Goal: Answer question/provide support: Share knowledge or assist other users

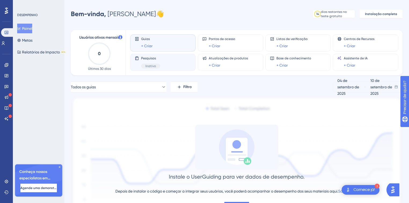
click at [135, 58] on icon at bounding box center [136, 57] width 3 height 3
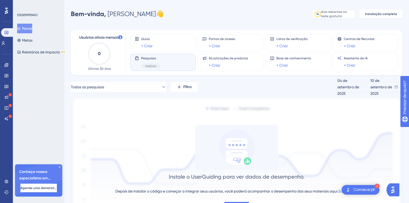
click at [138, 58] on icon at bounding box center [137, 58] width 4 height 4
click at [151, 65] on font "Inativo" at bounding box center [150, 66] width 10 height 4
click at [58, 165] on icon at bounding box center [59, 166] width 3 height 3
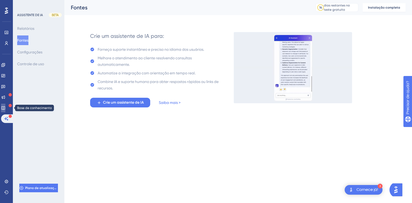
click at [5, 107] on icon at bounding box center [3, 108] width 4 height 4
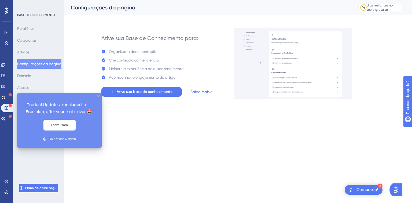
click at [10, 96] on div at bounding box center [10, 95] width 3 height 4
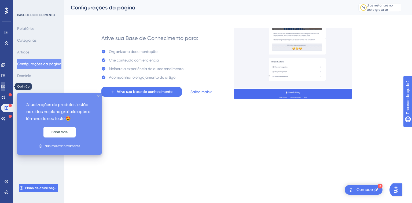
click at [5, 89] on link at bounding box center [3, 86] width 4 height 9
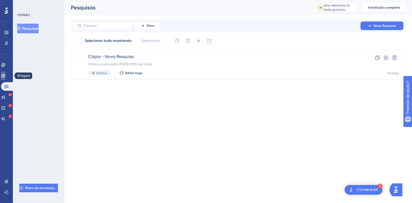
click at [5, 74] on icon at bounding box center [2, 75] width 3 height 3
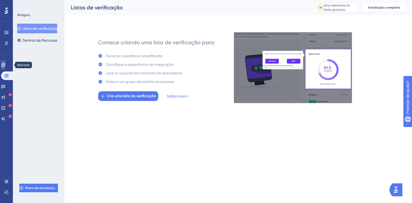
click at [5, 63] on icon at bounding box center [3, 65] width 4 height 4
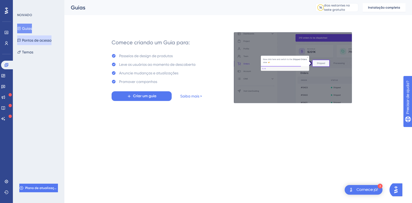
click at [40, 41] on font "Pontos de acesso" at bounding box center [36, 40] width 29 height 4
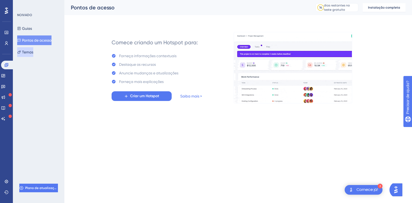
click at [32, 50] on font "Temas" at bounding box center [27, 52] width 11 height 4
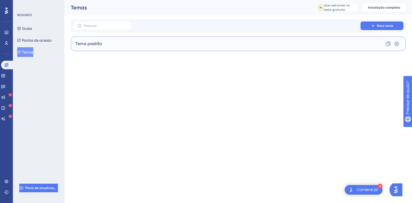
click at [380, 44] on div "Tema padrão Clone Configurações" at bounding box center [238, 43] width 335 height 14
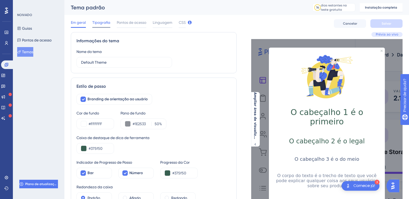
click at [101, 20] on font "Tipografia" at bounding box center [101, 22] width 18 height 4
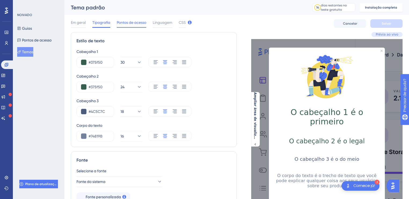
click at [136, 25] on span "Pontos de acesso" at bounding box center [131, 22] width 29 height 6
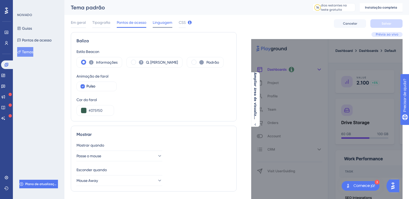
click at [155, 23] on font "Linguagem" at bounding box center [163, 22] width 20 height 4
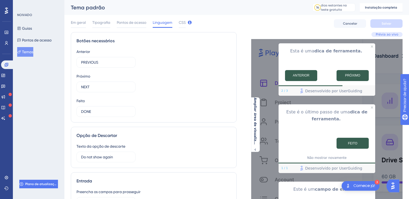
click at [44, 16] on div "NOIVADO" at bounding box center [38, 15] width 43 height 4
click at [28, 15] on font "NOIVADO" at bounding box center [24, 15] width 15 height 4
click at [30, 27] on font "Guias" at bounding box center [27, 28] width 10 height 4
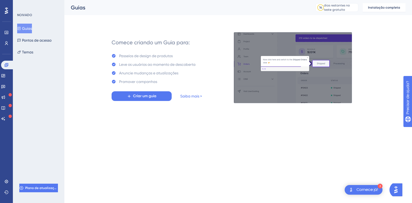
click at [31, 13] on font "NOIVADO" at bounding box center [24, 15] width 15 height 4
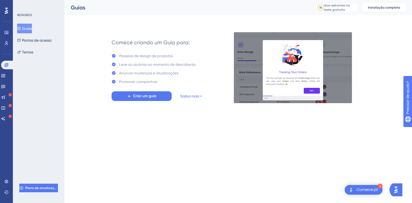
click at [26, 14] on font "NOIVADO" at bounding box center [24, 15] width 15 height 4
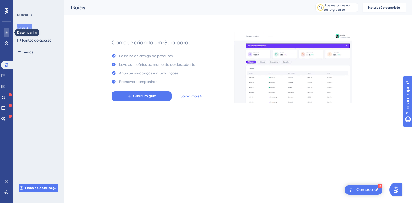
click at [4, 33] on link at bounding box center [6, 32] width 4 height 9
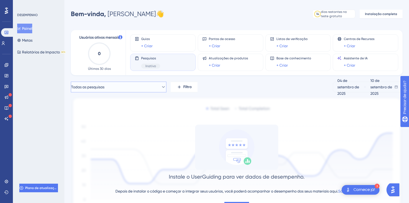
click at [162, 90] on button "Todas as pesquisas" at bounding box center [118, 86] width 95 height 11
click at [115, 130] on font "Cópia - Nova Pesquisa" at bounding box center [98, 130] width 39 height 4
click at [120, 86] on button "Cópia - Nova Pesquisa" at bounding box center [118, 86] width 95 height 11
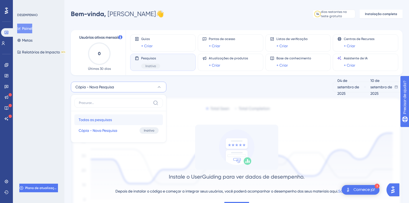
click at [105, 117] on span "Todas as pesquisas" at bounding box center [95, 119] width 33 height 6
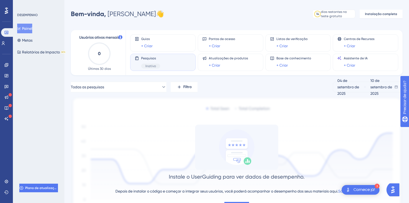
click at [398, 87] on div "[DATE] [DATE]" at bounding box center [367, 86] width 70 height 11
click at [358, 87] on font "04 de setembro de 2025" at bounding box center [348, 86] width 22 height 17
click at [297, 58] on font "Base de conhecimento" at bounding box center [293, 58] width 35 height 4
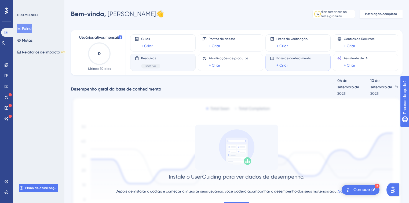
click at [166, 57] on div "Pesquisas Inativo" at bounding box center [163, 62] width 56 height 12
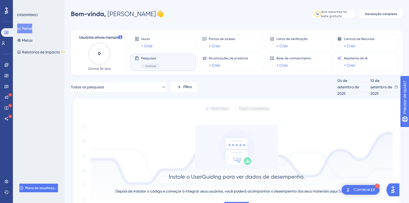
click at [136, 58] on icon at bounding box center [136, 57] width 3 height 3
click at [152, 66] on font "Inativo" at bounding box center [150, 66] width 10 height 4
click at [150, 58] on font "Pesquisas" at bounding box center [148, 58] width 15 height 4
click at [154, 66] on font "Inativo" at bounding box center [150, 66] width 10 height 4
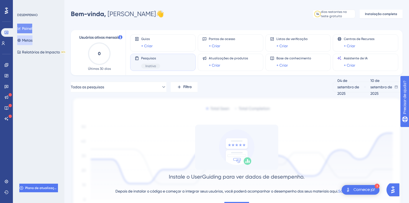
click at [30, 36] on button "Metas" at bounding box center [24, 40] width 15 height 10
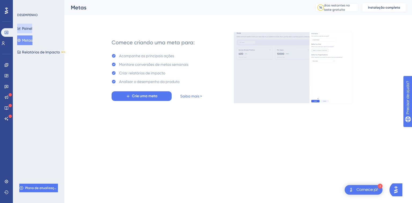
click at [32, 26] on font "Painel" at bounding box center [27, 28] width 10 height 4
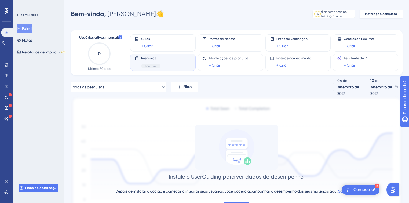
click at [365, 190] on font "Comece já!" at bounding box center [364, 189] width 22 height 4
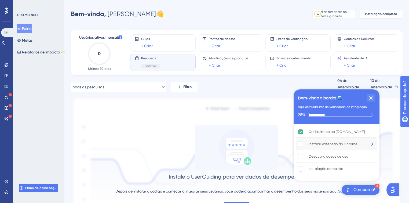
scroll to position [35, 0]
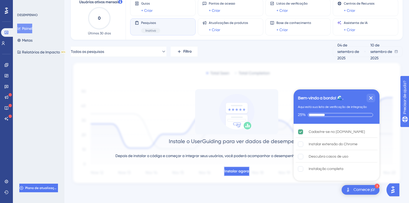
click at [237, 172] on font "Instalar agora" at bounding box center [236, 171] width 25 height 5
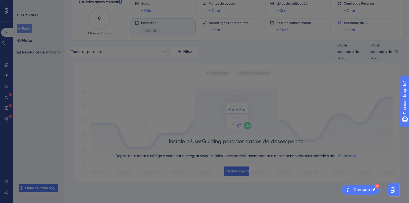
scroll to position [0, 0]
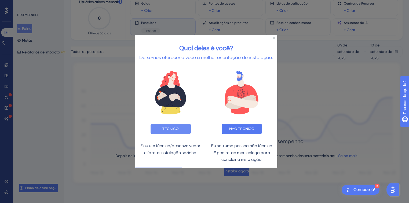
click at [183, 131] on button "TÉCNICO" at bounding box center [170, 129] width 40 height 10
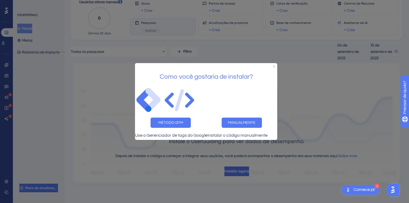
click at [161, 113] on div "MÉTODO GTM" at bounding box center [170, 122] width 71 height 19
click at [161, 120] on button "MÉTODO GTM" at bounding box center [170, 122] width 40 height 10
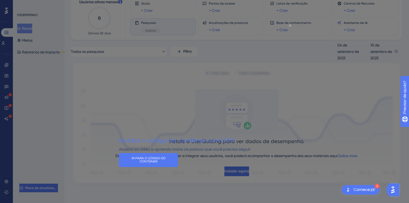
click at [289, 24] on icon "Fechar visualização" at bounding box center [290, 25] width 2 height 2
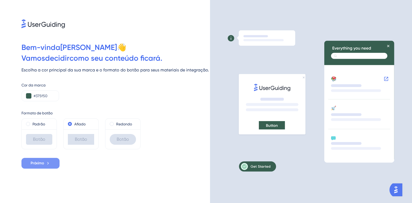
click at [47, 162] on icon at bounding box center [48, 163] width 5 height 5
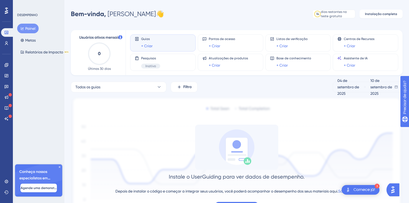
click at [395, 186] on img "Abra o iniciador do Assistente de IA" at bounding box center [393, 190] width 10 height 10
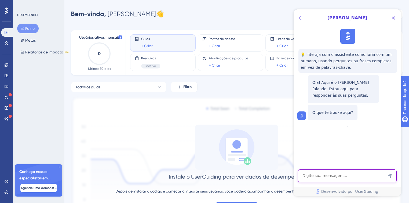
click at [333, 174] on textarea "Entrada de texto do assistente de IA" at bounding box center [347, 175] width 99 height 13
type textarea "Necessidade"
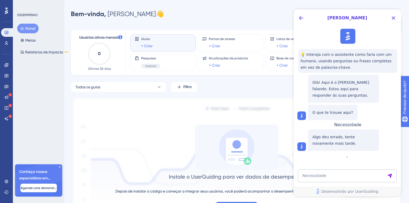
click at [357, 127] on div "Necessidade" at bounding box center [347, 124] width 27 height 5
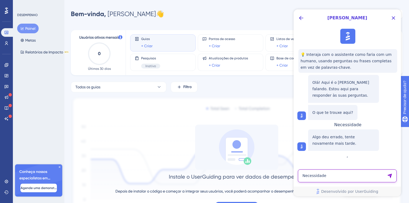
click at [363, 177] on textarea "Necessidade" at bounding box center [347, 175] width 99 height 13
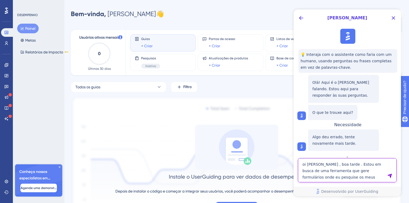
type textarea "oi Dylan , boa tarde . Estou em busca de uma ferramenta que gere formulários on…"
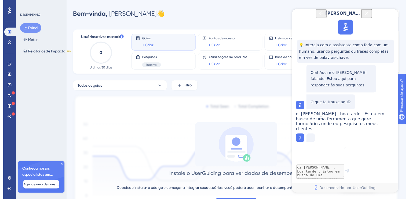
scroll to position [12, 0]
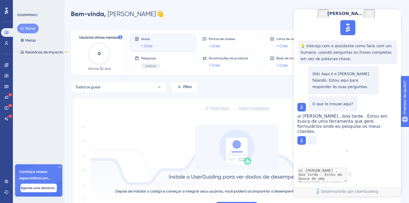
click at [59, 167] on icon at bounding box center [59, 166] width 3 height 3
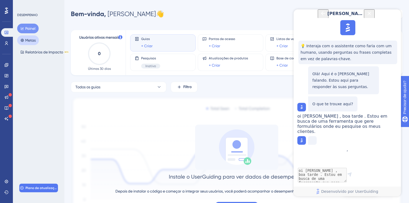
click at [21, 39] on icon at bounding box center [22, 40] width 4 height 4
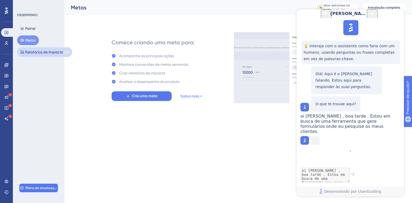
click at [30, 51] on font "Relatórios de Impacto" at bounding box center [44, 52] width 38 height 4
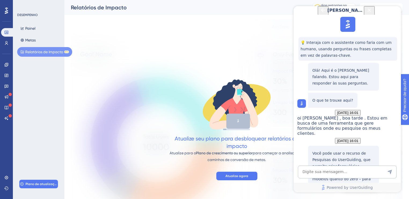
scroll to position [110, 0]
click at [317, 173] on textarea "AI Assistant Text Input" at bounding box center [347, 172] width 99 height 13
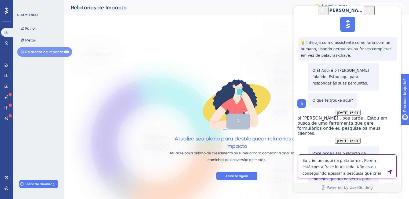
type textarea "Eu criei um aqui na plataforma . Porém , está com a frase inutilizada. Não esto…"
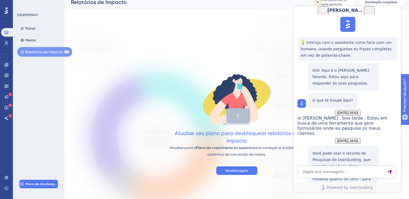
scroll to position [297, 0]
click at [372, 13] on icon "Close Button" at bounding box center [369, 10] width 6 height 6
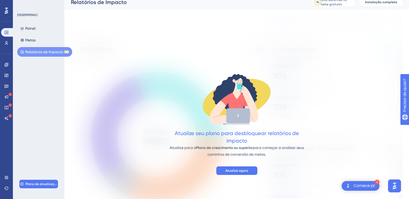
scroll to position [0, 0]
click at [362, 185] on font "Comece já!" at bounding box center [364, 186] width 22 height 4
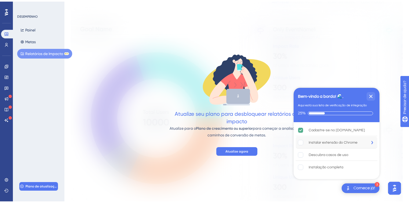
scroll to position [48, 0]
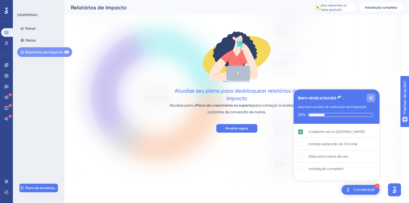
click at [370, 97] on icon "Fechar lista de verificação" at bounding box center [370, 97] width 3 height 3
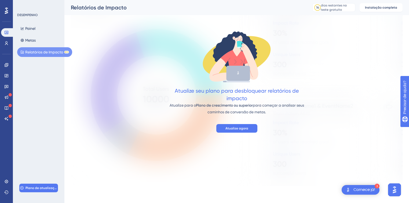
scroll to position [0, 0]
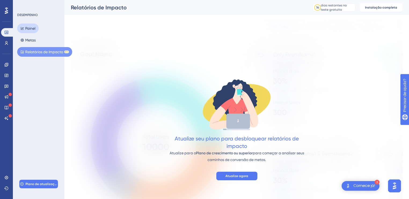
click at [27, 29] on font "Painel" at bounding box center [30, 28] width 10 height 4
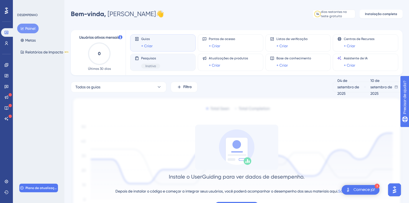
click at [137, 56] on icon at bounding box center [136, 57] width 3 height 3
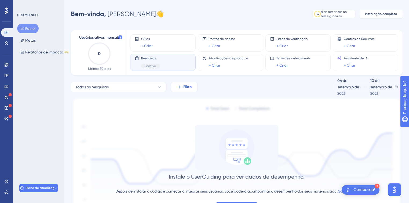
click at [178, 84] on icon at bounding box center [179, 86] width 5 height 5
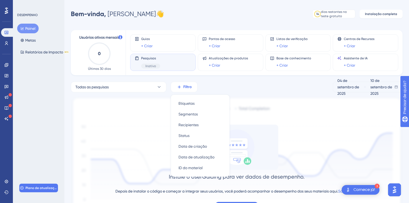
scroll to position [34, 0]
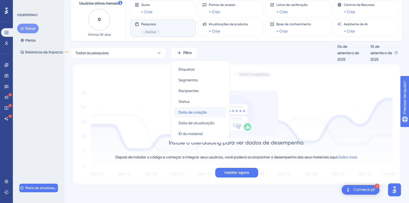
click at [190, 112] on font "Data de criação" at bounding box center [192, 112] width 28 height 4
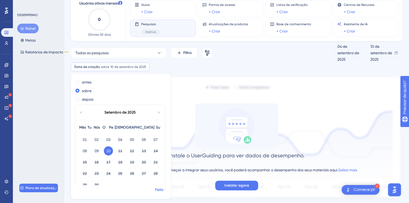
click at [161, 189] on font "Feito" at bounding box center [159, 189] width 8 height 5
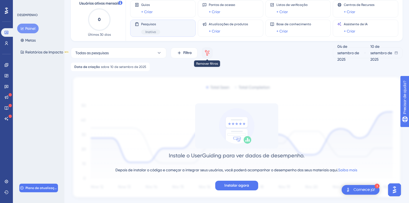
click at [205, 50] on icon at bounding box center [207, 53] width 6 height 6
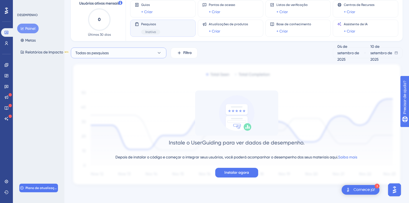
click at [119, 53] on button "Todas as pesquisas" at bounding box center [118, 52] width 95 height 11
click at [99, 87] on font "Todas as pesquisas" at bounding box center [95, 85] width 33 height 4
click at [99, 54] on font "Todas as pesquisas" at bounding box center [91, 53] width 33 height 4
click at [94, 96] on font "Cópia - Nova Pesquisa" at bounding box center [98, 96] width 39 height 4
click at [157, 49] on button "Cópia - Nova Pesquisa" at bounding box center [118, 52] width 95 height 11
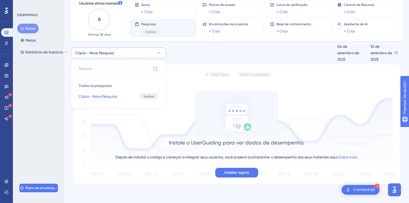
click at [185, 58] on div "Cópia - Nova Pesquisa Todas as pesquisas Todas as pesquisas Cópia - Nova Pesqui…" at bounding box center [236, 116] width 331 height 139
